Goal: Information Seeking & Learning: Learn about a topic

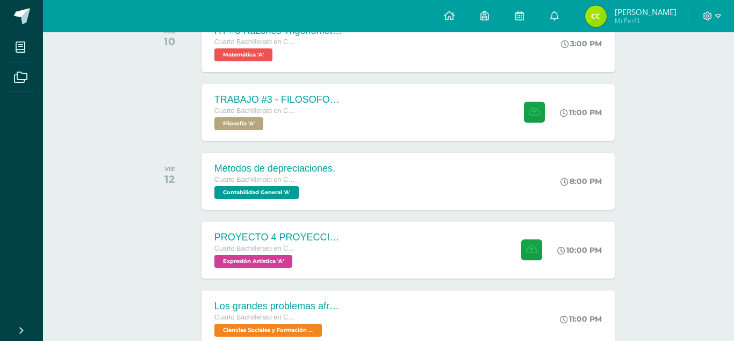
scroll to position [117, 0]
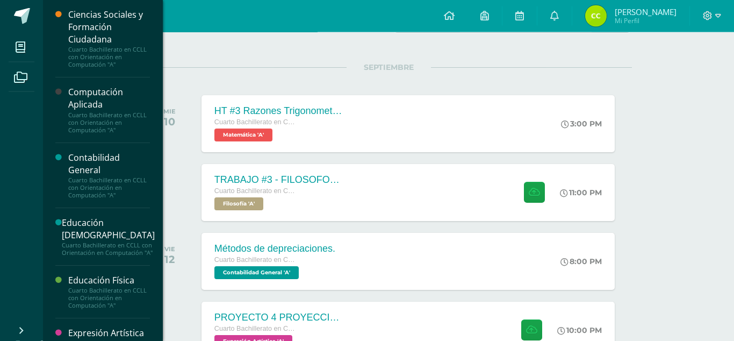
click at [88, 158] on div "Contabilidad General" at bounding box center [109, 164] width 82 height 25
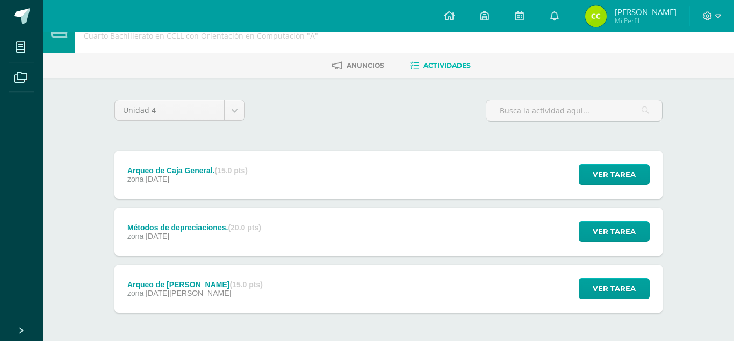
scroll to position [31, 0]
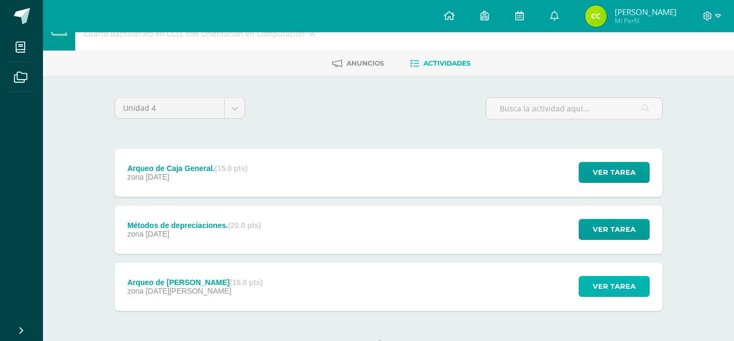
click at [594, 276] on button "Ver tarea" at bounding box center [614, 286] width 71 height 21
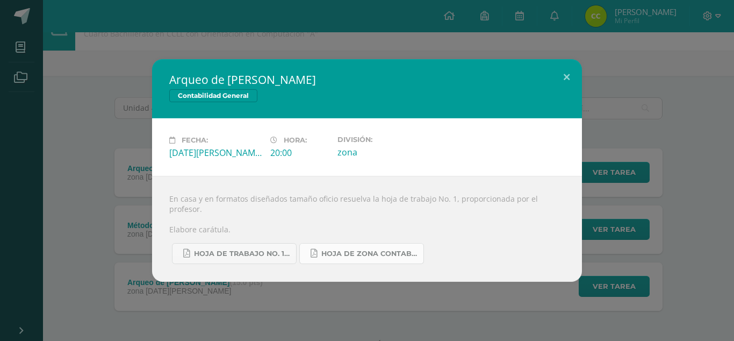
click at [333, 249] on span "Hoja de Zona Contabilidad General.pdf" at bounding box center [369, 253] width 97 height 9
click at [106, 114] on div "Arqueo de Caja Chica Contabilidad General Fecha: Viernes 22 de Agosto Hora: 20:…" at bounding box center [366, 170] width 725 height 222
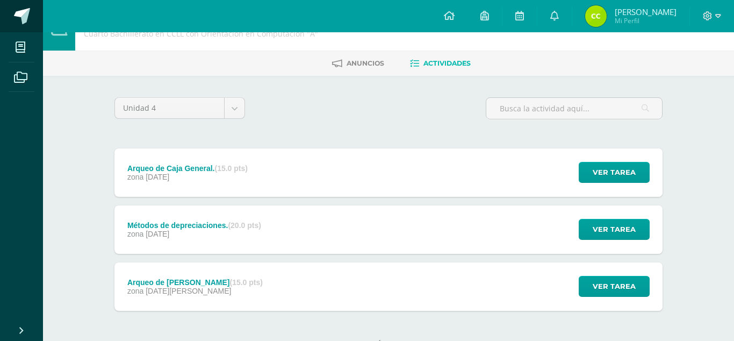
click at [27, 18] on span at bounding box center [22, 16] width 16 height 16
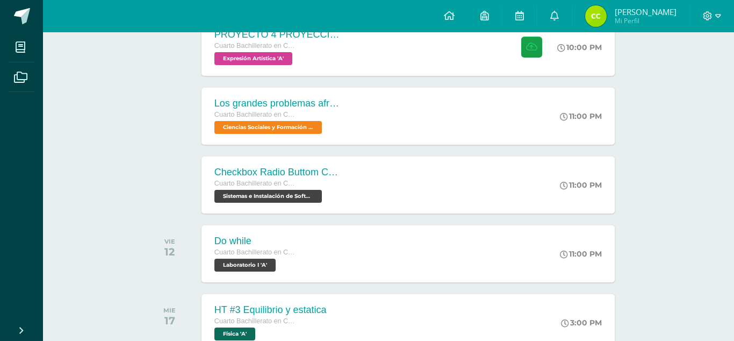
scroll to position [402, 0]
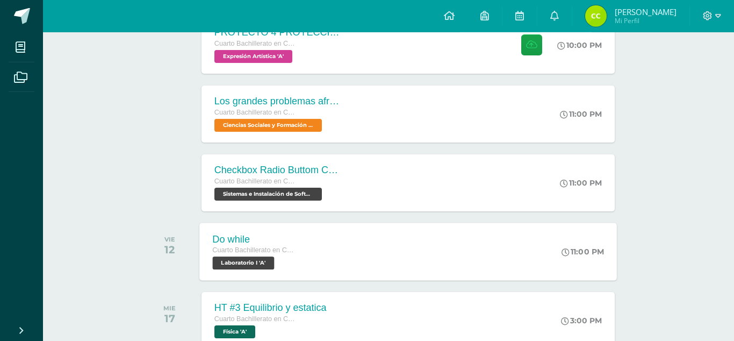
click at [451, 243] on div "Do while Cuarto Bachillerato en CCLL con Orientación en Computación Laboratorio…" at bounding box center [408, 250] width 418 height 57
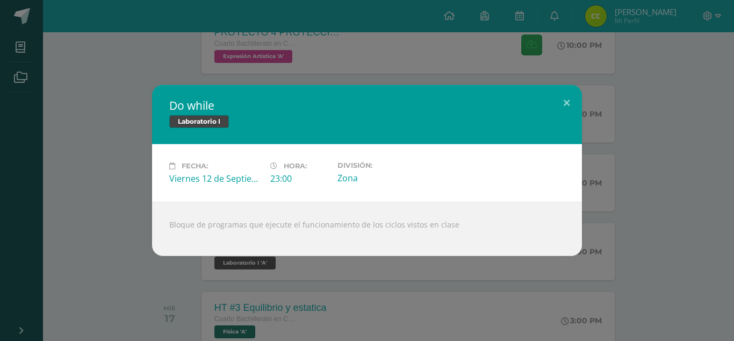
click at [128, 247] on div "Do while Laboratorio I Fecha: [DATE] Hora: 23:00 División: Zona" at bounding box center [366, 170] width 725 height 171
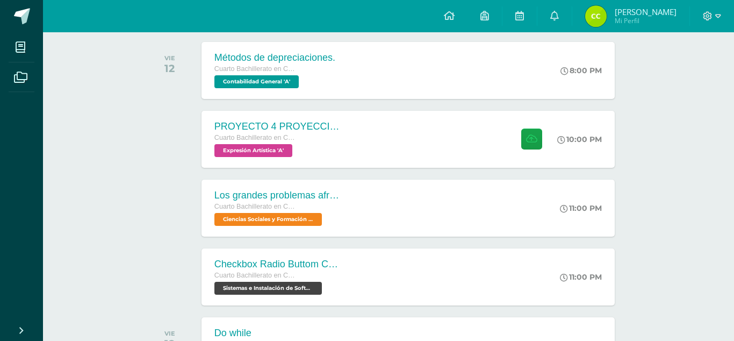
scroll to position [301, 0]
